Goal: Task Accomplishment & Management: Manage account settings

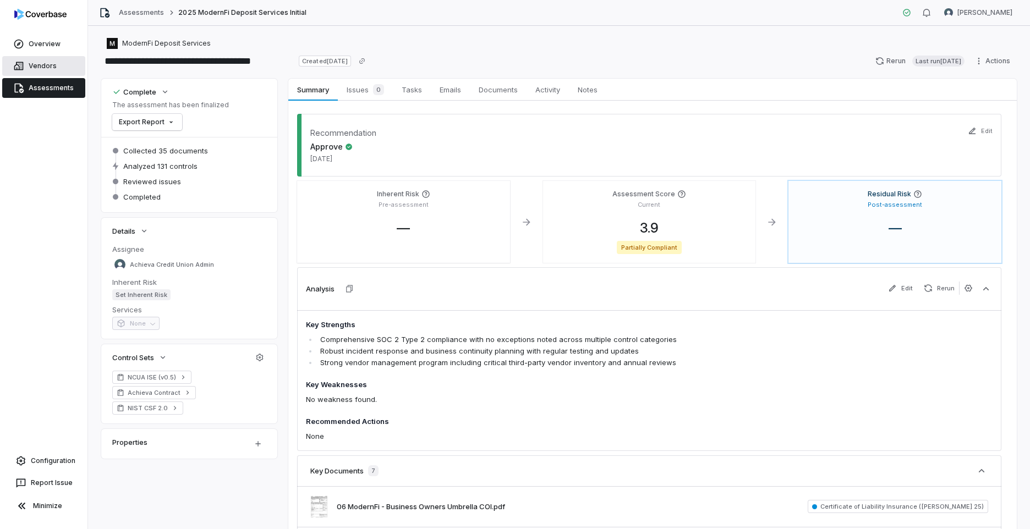
click at [38, 69] on link "Vendors" at bounding box center [43, 66] width 83 height 20
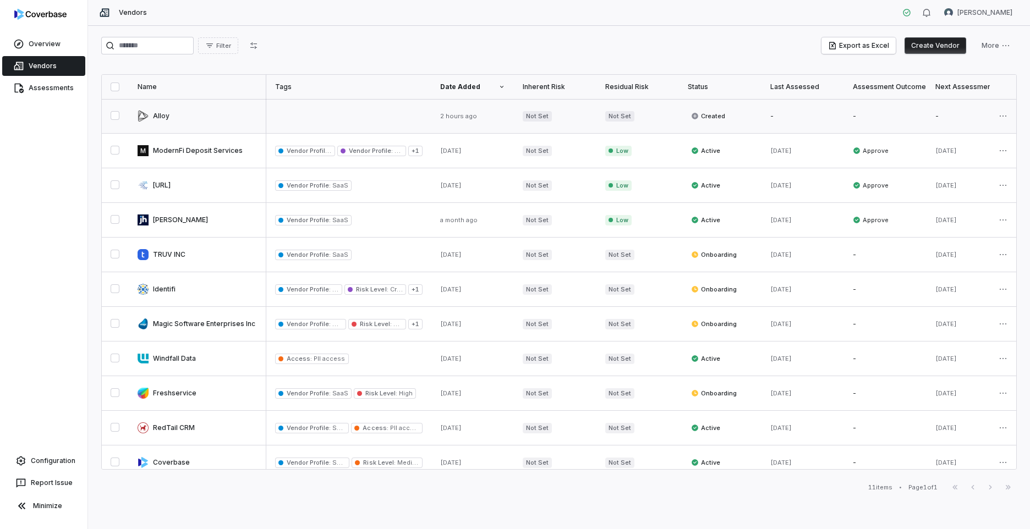
click at [228, 114] on link at bounding box center [198, 116] width 138 height 34
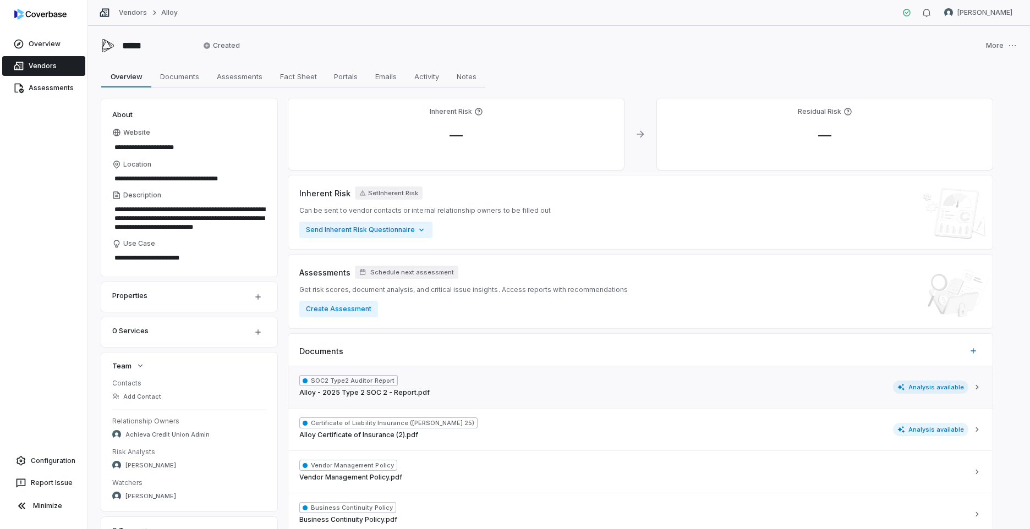
scroll to position [185, 0]
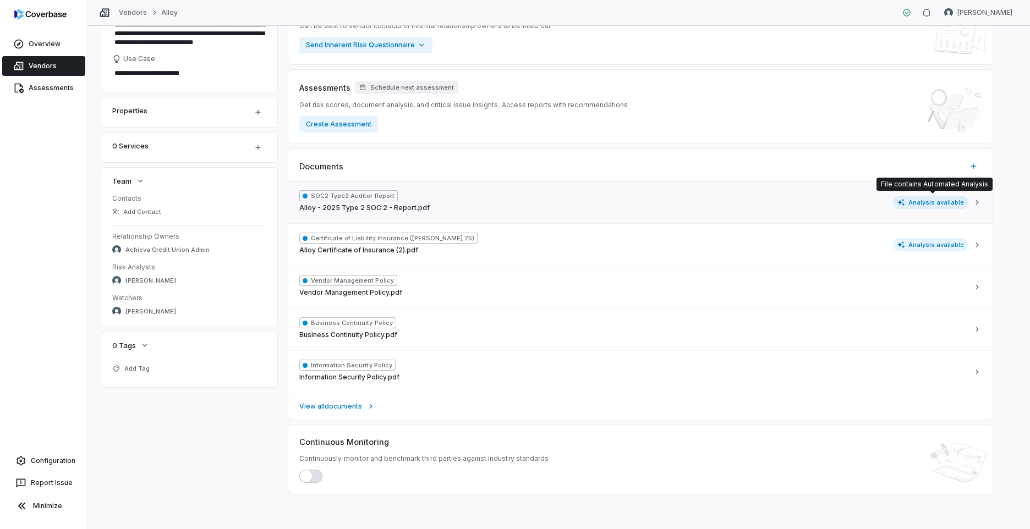
click at [936, 200] on span "Analysis available" at bounding box center [931, 202] width 76 height 13
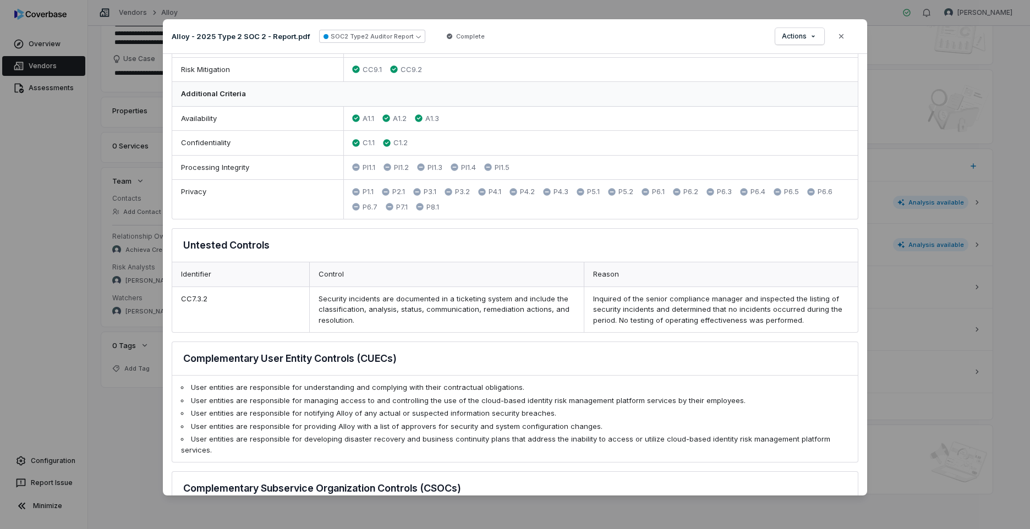
scroll to position [0, 0]
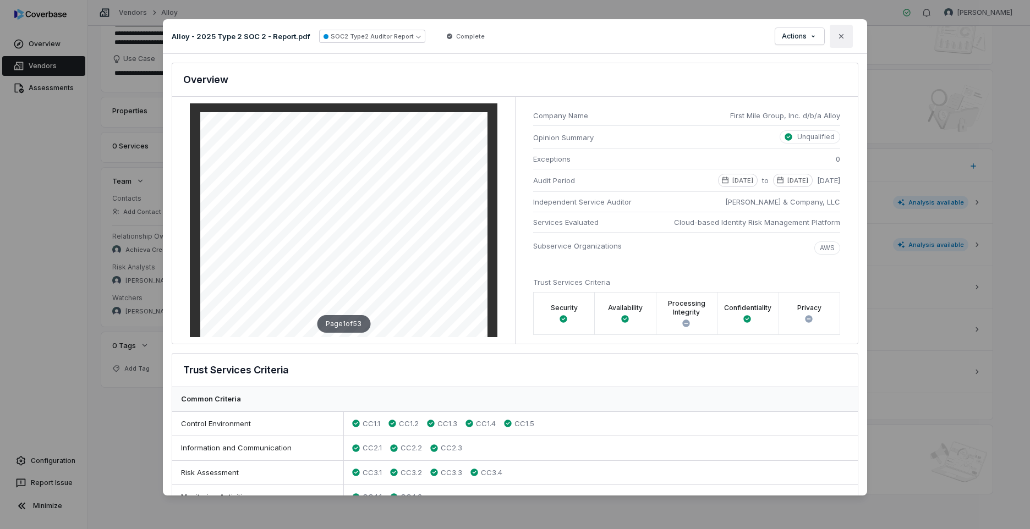
click at [848, 38] on button "Close" at bounding box center [841, 36] width 23 height 23
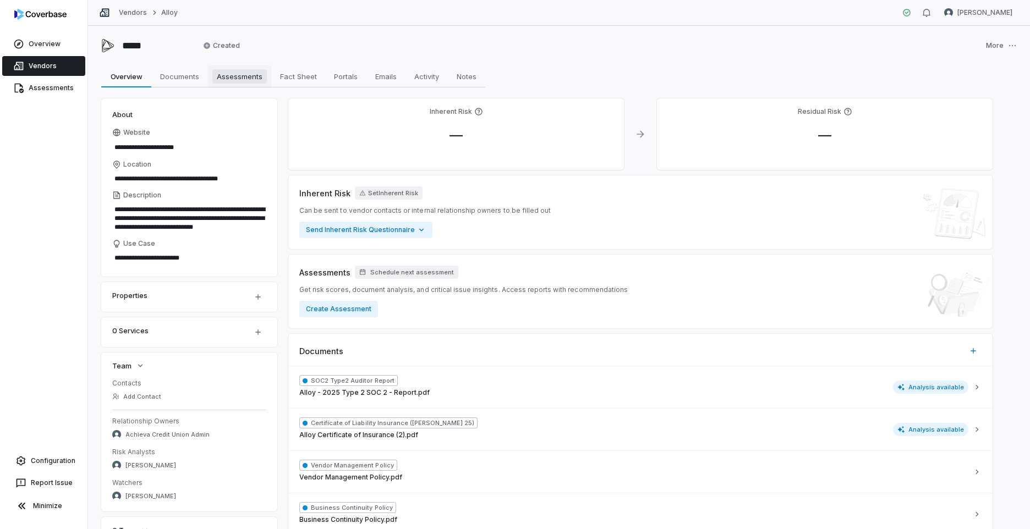
click at [241, 76] on span "Assessments" at bounding box center [239, 76] width 54 height 14
type textarea "*"
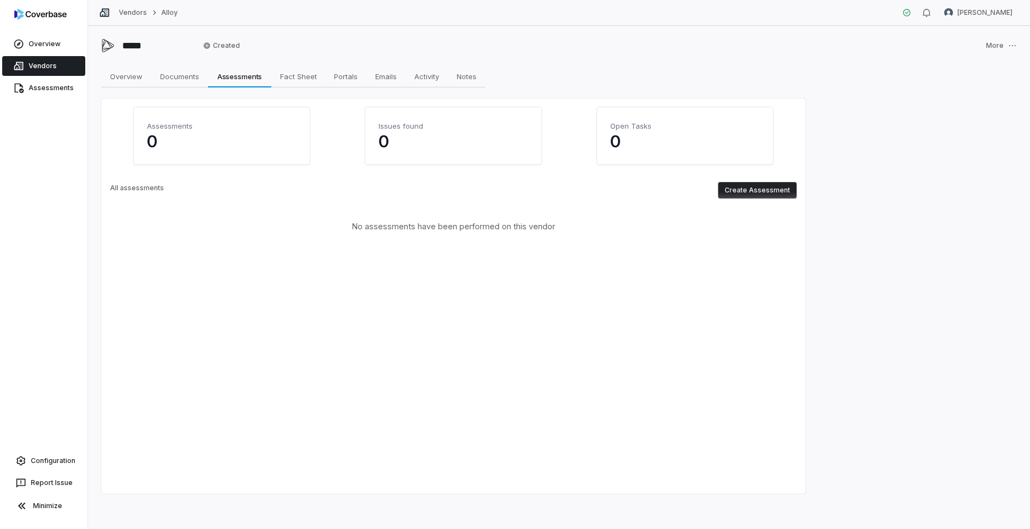
click at [745, 191] on button "Create Assessment" at bounding box center [757, 190] width 79 height 17
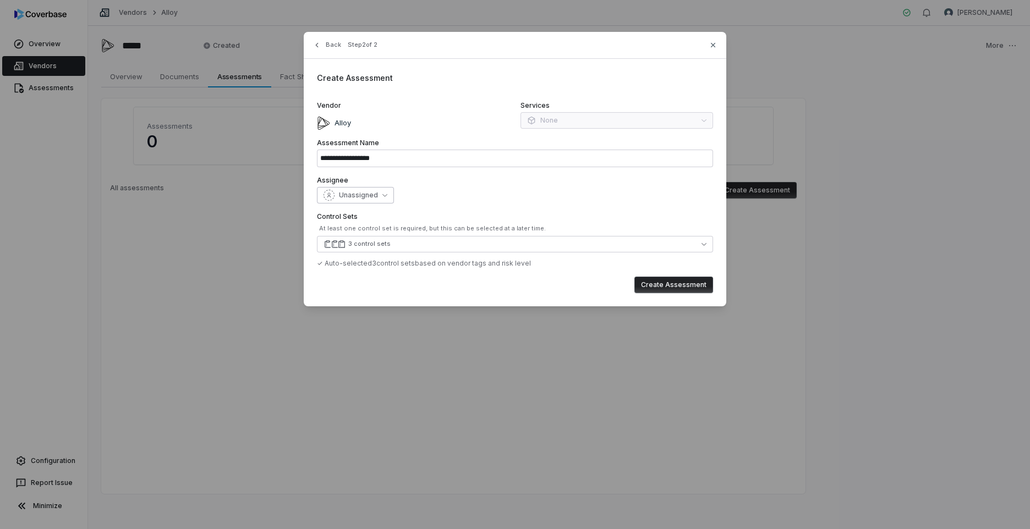
click at [371, 199] on span "Unassigned" at bounding box center [358, 195] width 39 height 9
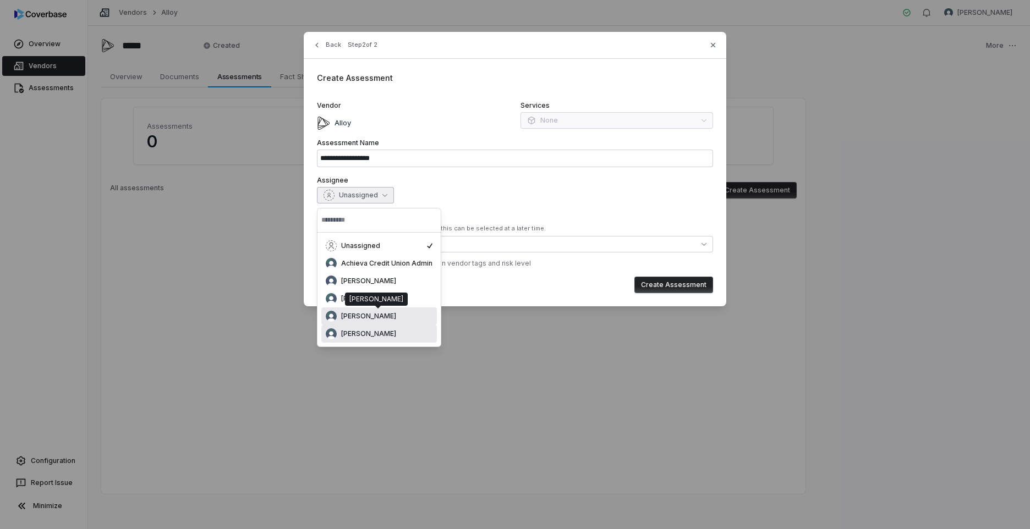
click at [353, 313] on span "[PERSON_NAME]" at bounding box center [368, 316] width 55 height 9
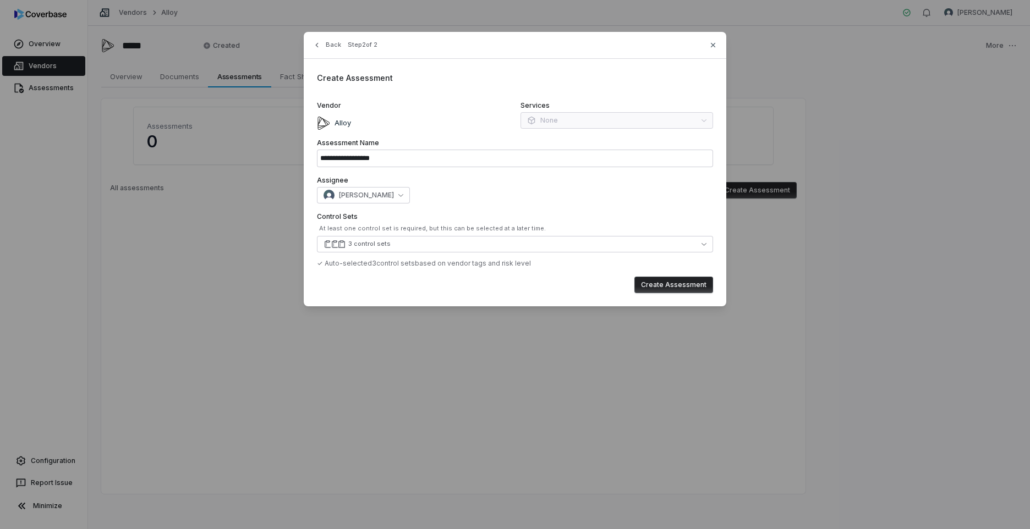
click at [670, 286] on button "Create Assessment" at bounding box center [673, 285] width 79 height 17
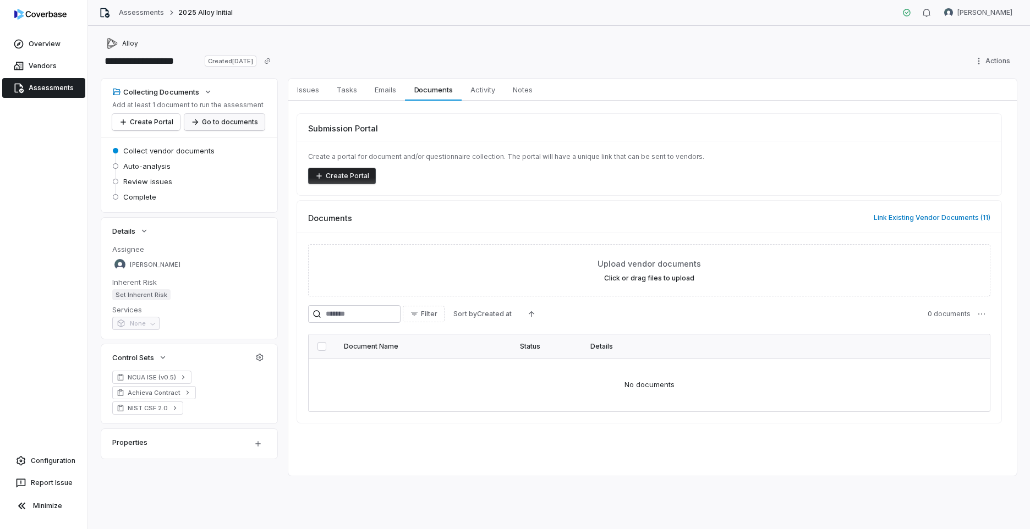
click at [224, 121] on button "Go to documents" at bounding box center [224, 122] width 80 height 17
click at [912, 219] on button "Link Existing Vendor Documents ( 11 )" at bounding box center [931, 217] width 123 height 23
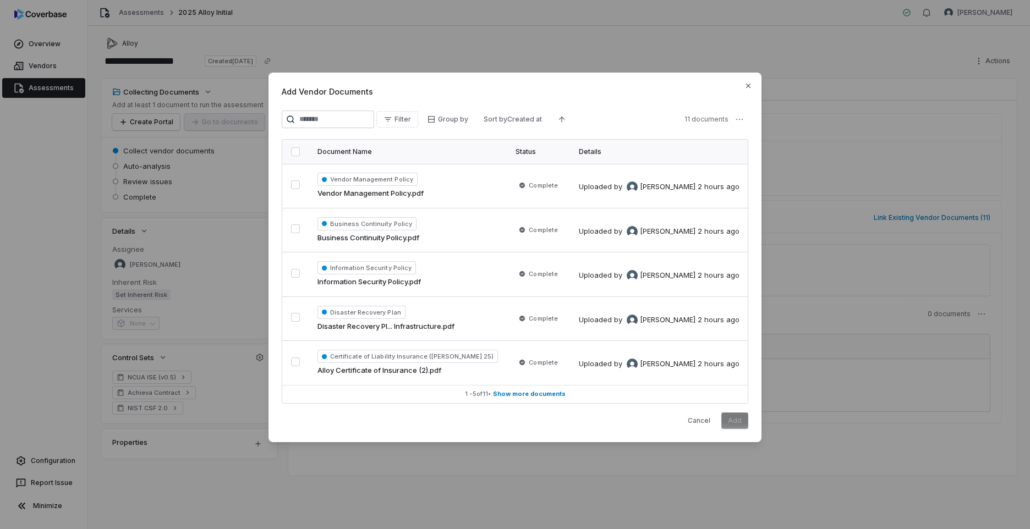
click at [294, 151] on button "button" at bounding box center [295, 151] width 9 height 9
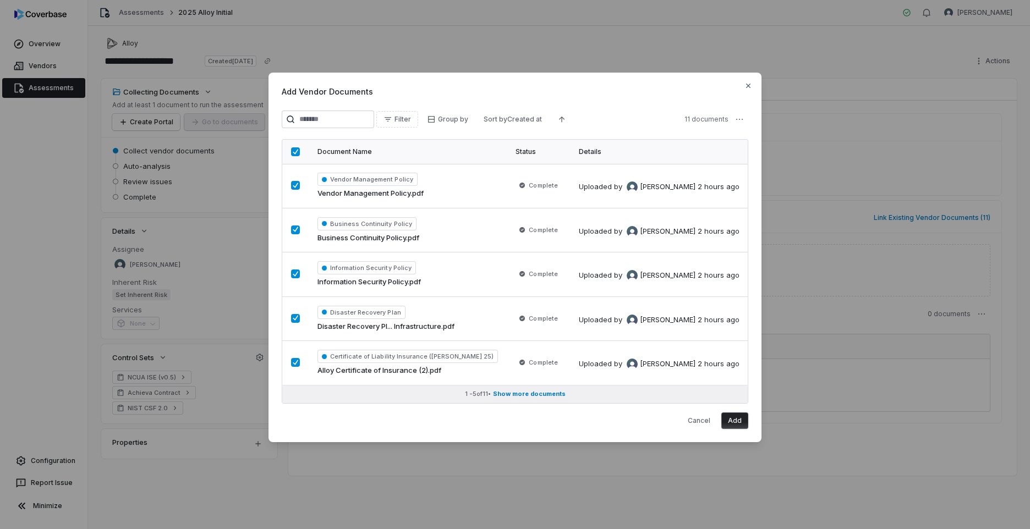
click at [544, 396] on span "Show more documents" at bounding box center [529, 394] width 73 height 8
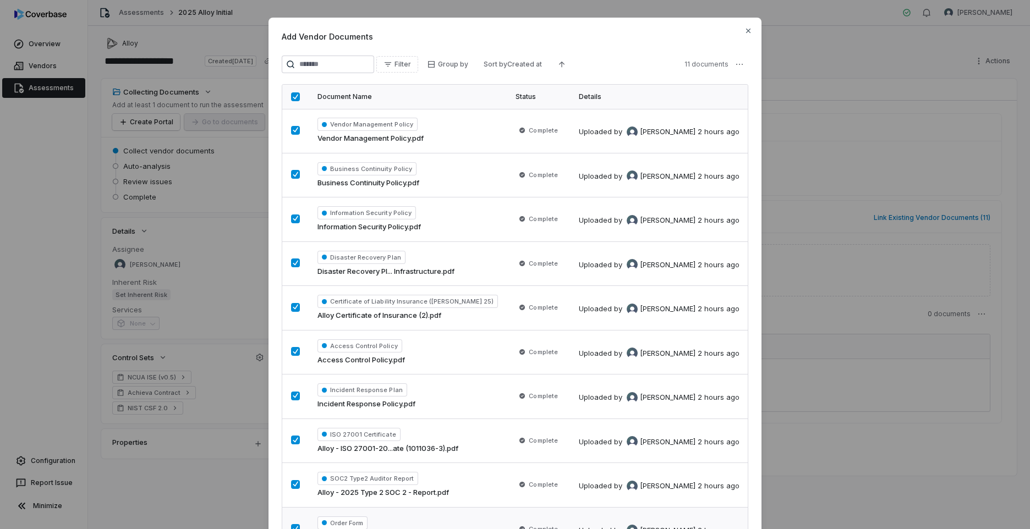
scroll to position [155, 0]
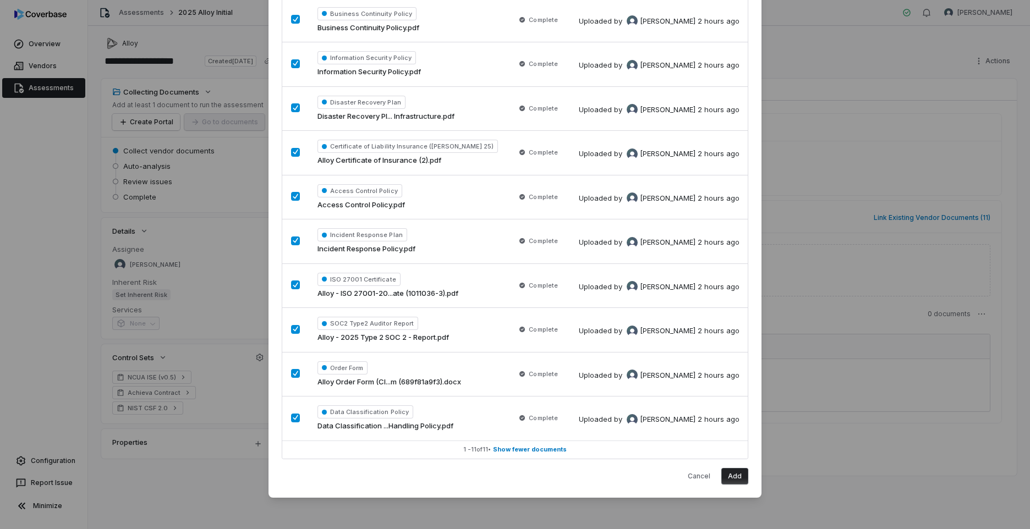
click at [735, 476] on button "Add" at bounding box center [734, 476] width 27 height 17
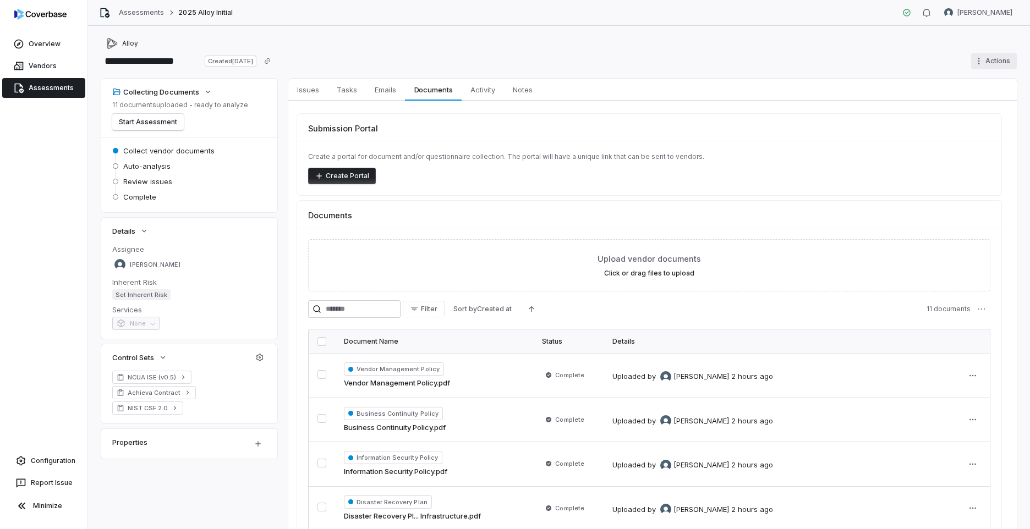
click at [996, 64] on html "**********" at bounding box center [515, 264] width 1030 height 529
click at [853, 44] on html "**********" at bounding box center [515, 264] width 1030 height 529
click at [204, 15] on span "2025 Alloy Initial" at bounding box center [205, 12] width 54 height 9
click at [137, 13] on link "Assessments" at bounding box center [141, 12] width 45 height 9
